Goal: Transaction & Acquisition: Purchase product/service

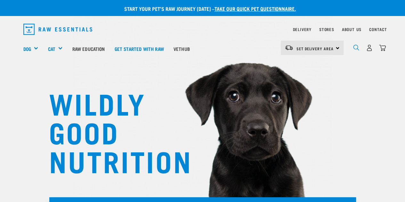
click at [353, 46] on img "dropdown navigation" at bounding box center [356, 47] width 6 height 6
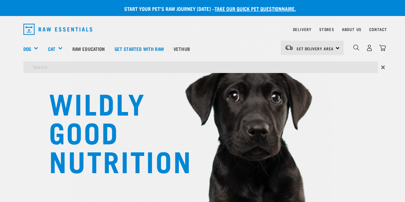
click at [311, 70] on input "search" at bounding box center [200, 67] width 354 height 12
type input "rabbit"
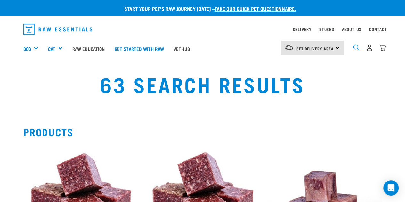
click at [358, 45] on img "dropdown navigation" at bounding box center [356, 47] width 6 height 6
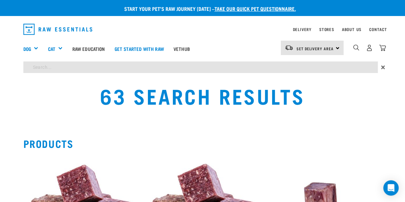
click at [277, 65] on input "search" at bounding box center [200, 67] width 354 height 12
type input "possum"
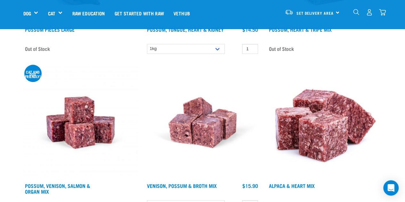
scroll to position [344, 0]
click at [356, 12] on img "dropdown navigation" at bounding box center [356, 12] width 6 height 6
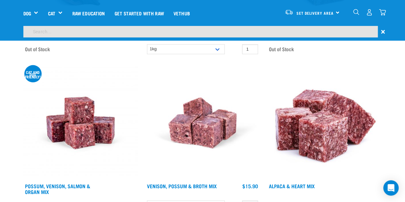
click at [266, 32] on input "search" at bounding box center [200, 32] width 354 height 12
type input "tripe"
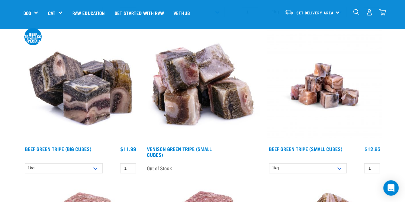
scroll to position [210, 0]
